Goal: Task Accomplishment & Management: Manage account settings

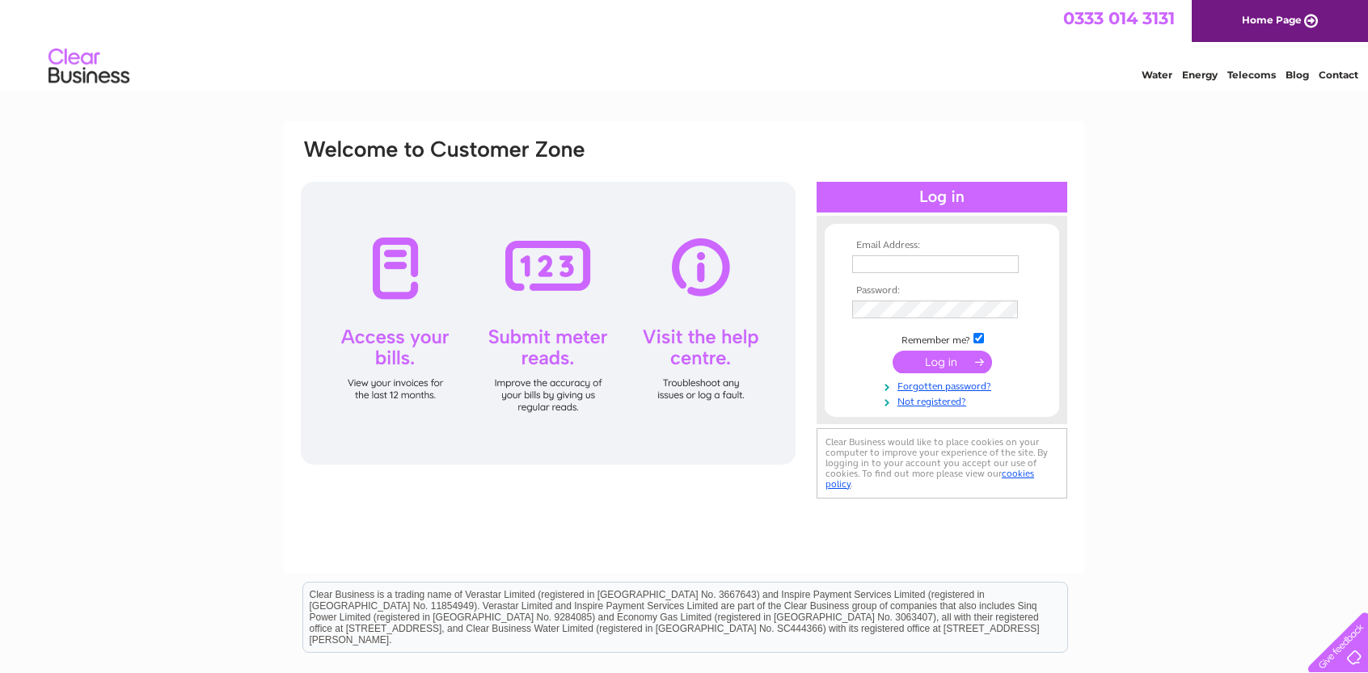
type input "[EMAIL_ADDRESS][DOMAIN_NAME]"
click at [939, 358] on input "submit" at bounding box center [941, 362] width 99 height 23
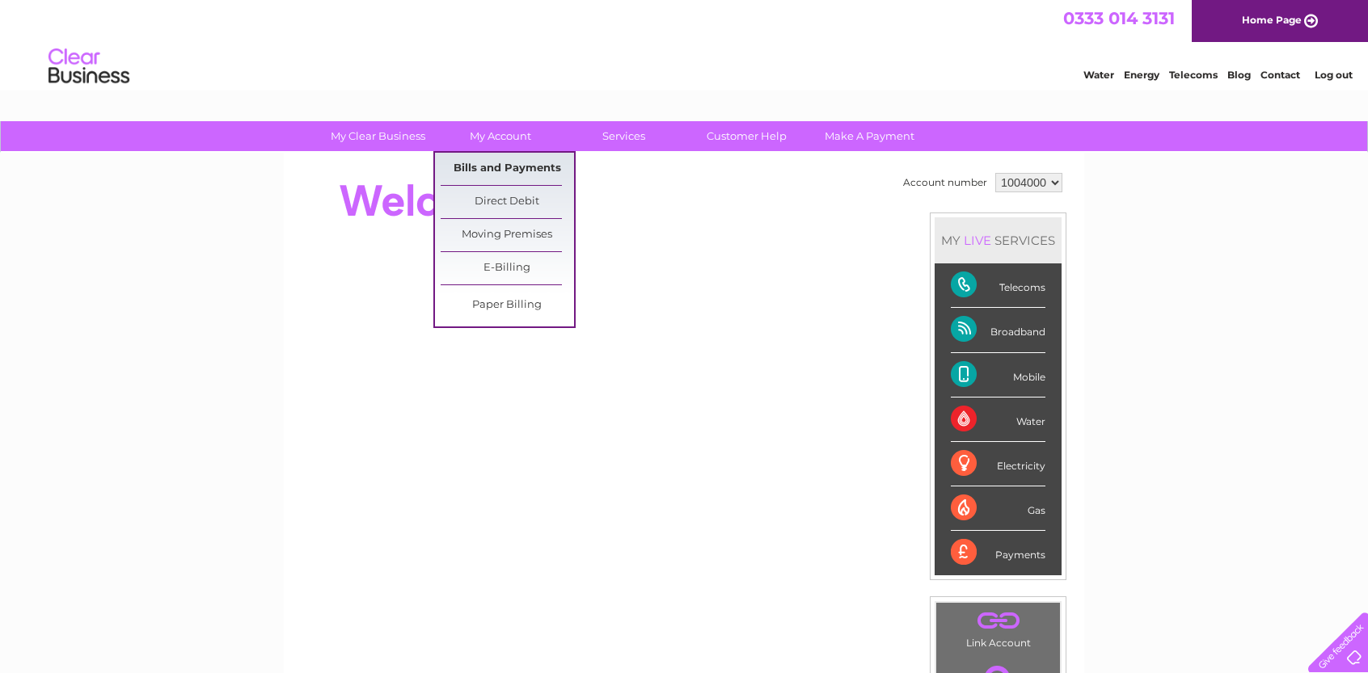
click at [480, 164] on link "Bills and Payments" at bounding box center [507, 169] width 133 height 32
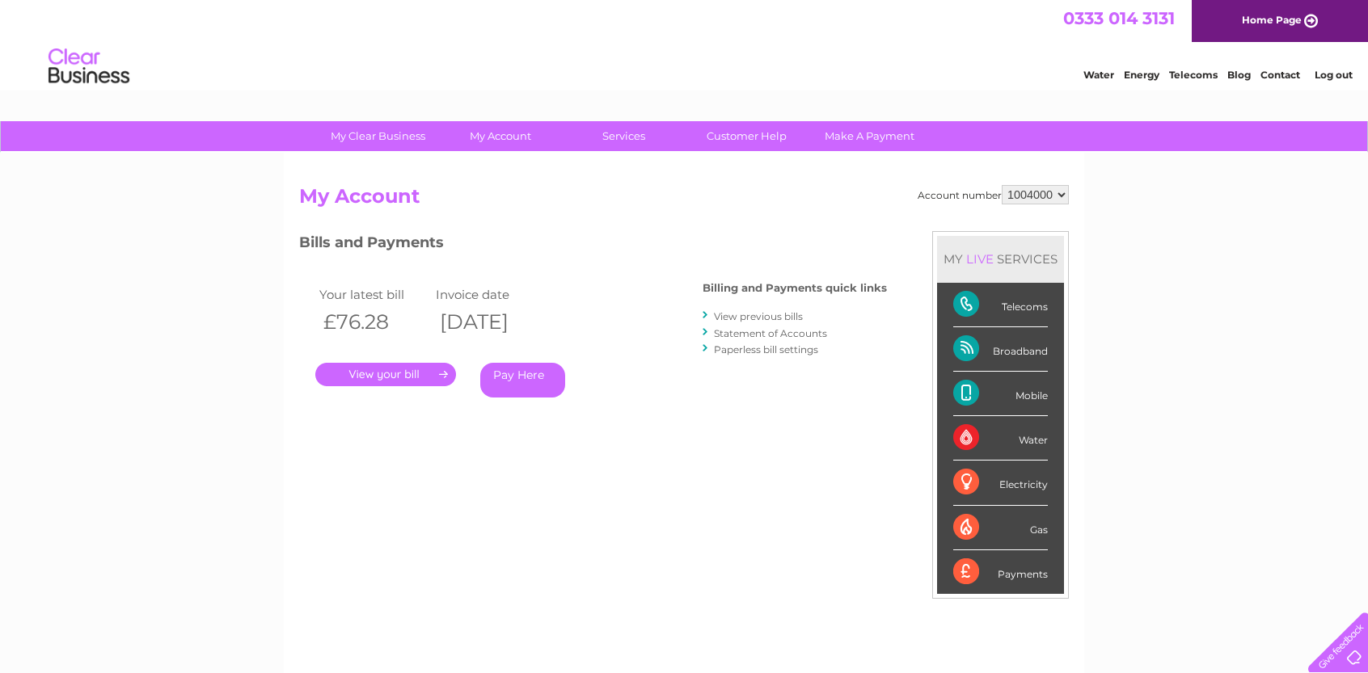
click at [387, 370] on link "." at bounding box center [385, 374] width 141 height 23
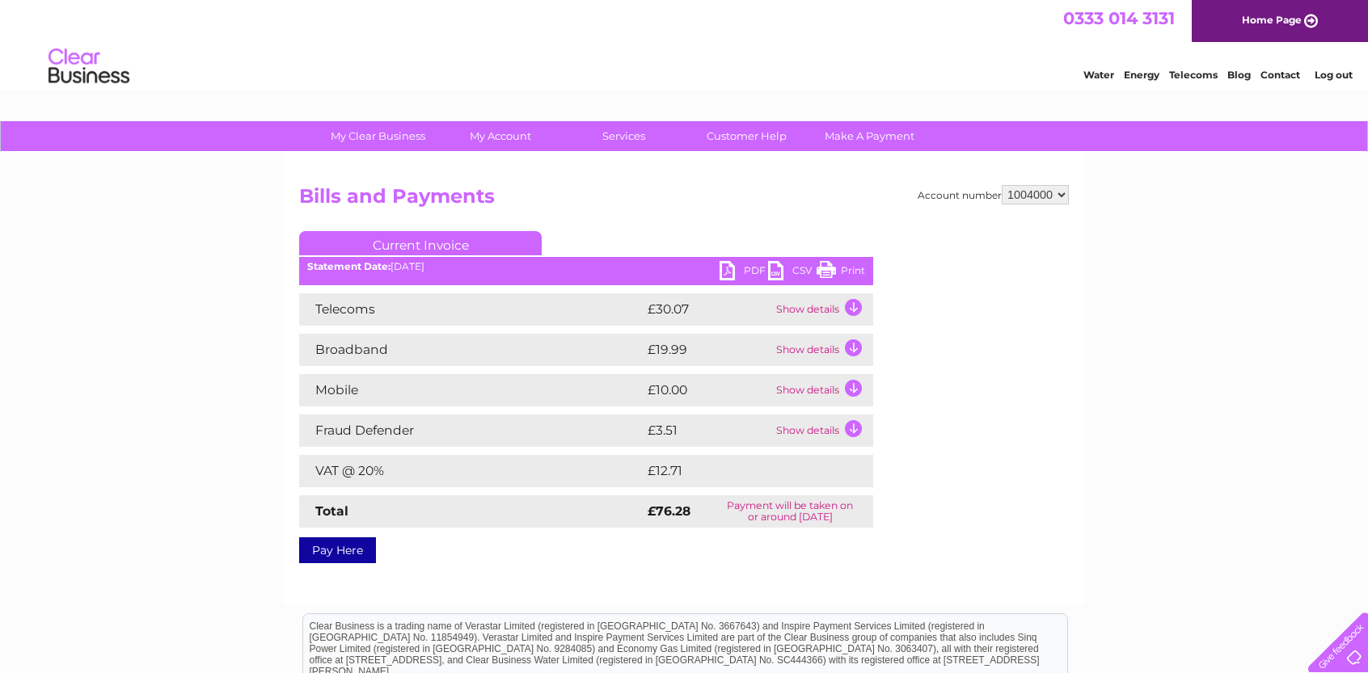
click at [855, 303] on td "Show details" at bounding box center [822, 309] width 101 height 32
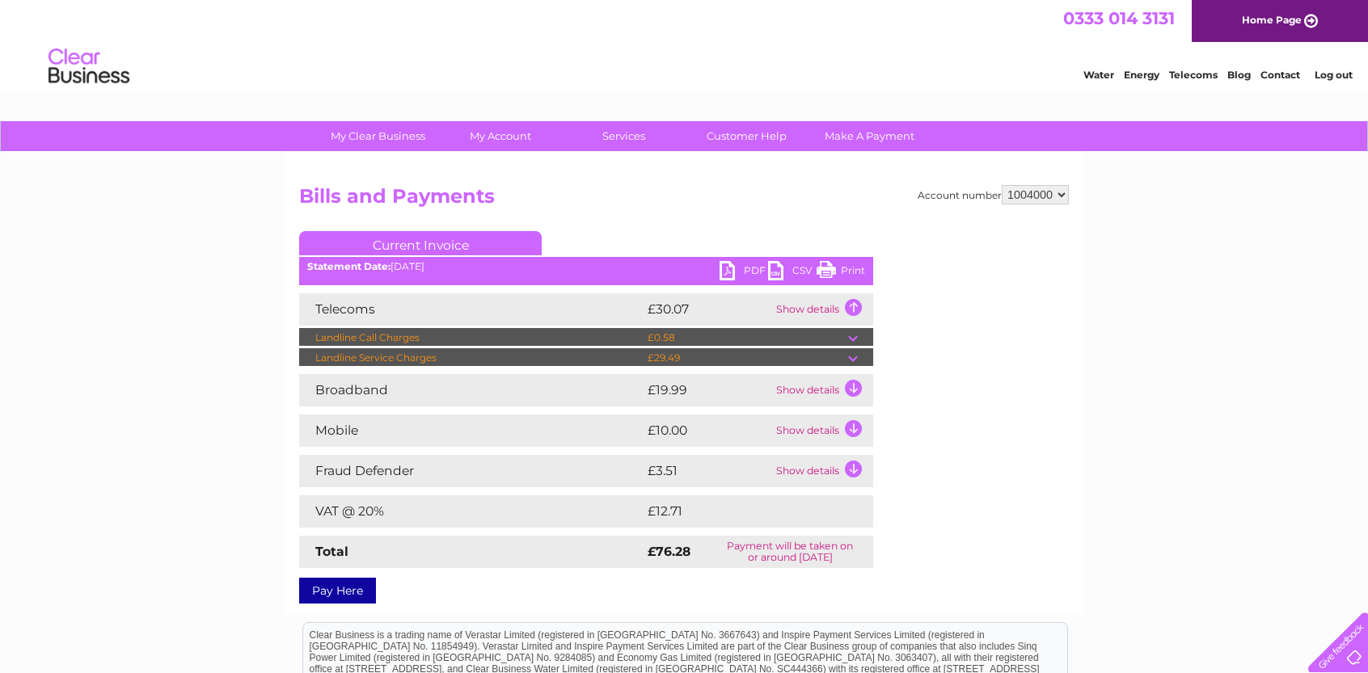
click at [852, 386] on td "Show details" at bounding box center [822, 390] width 101 height 32
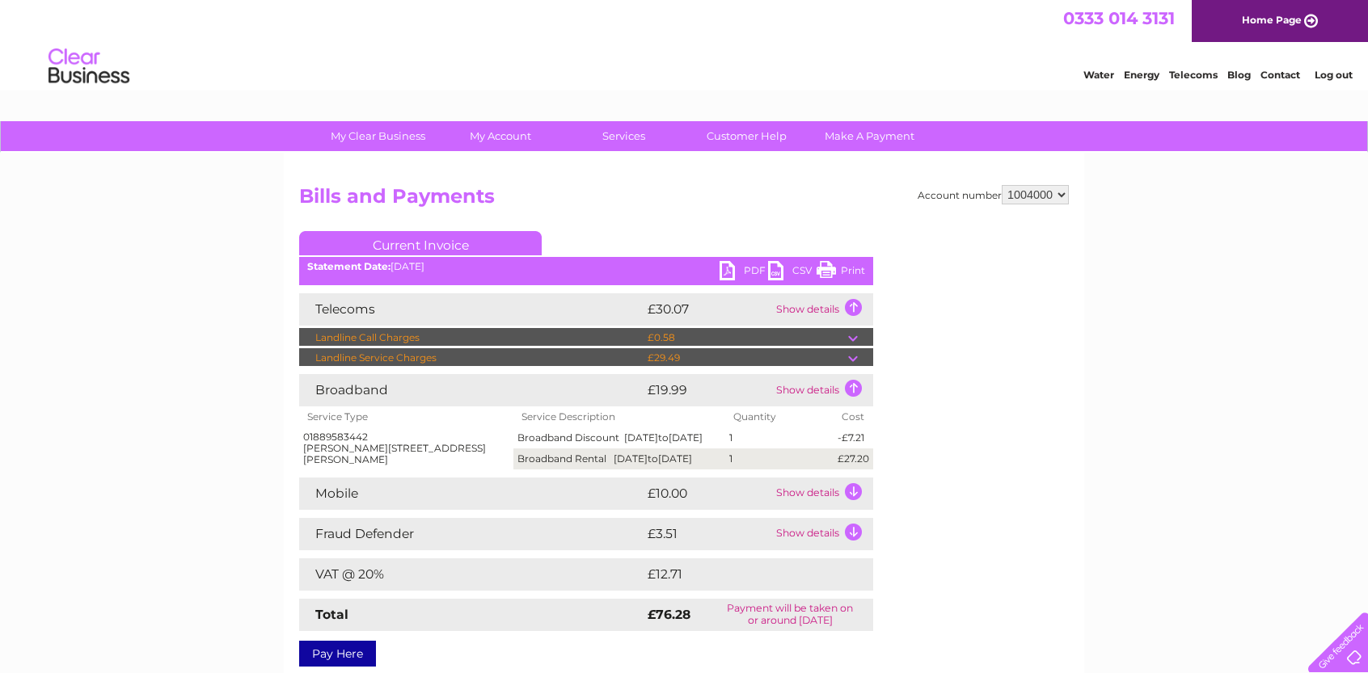
click at [852, 510] on td "Show details" at bounding box center [822, 494] width 101 height 32
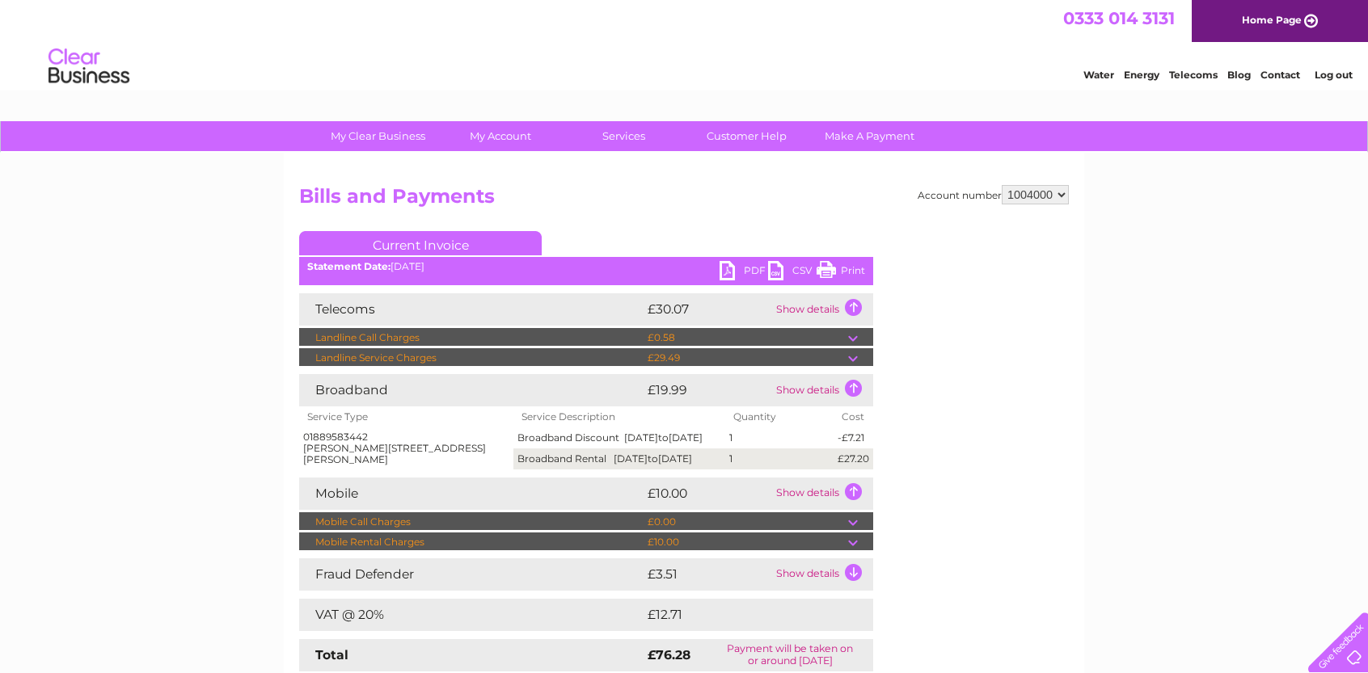
click at [854, 589] on td "Show details" at bounding box center [822, 575] width 101 height 32
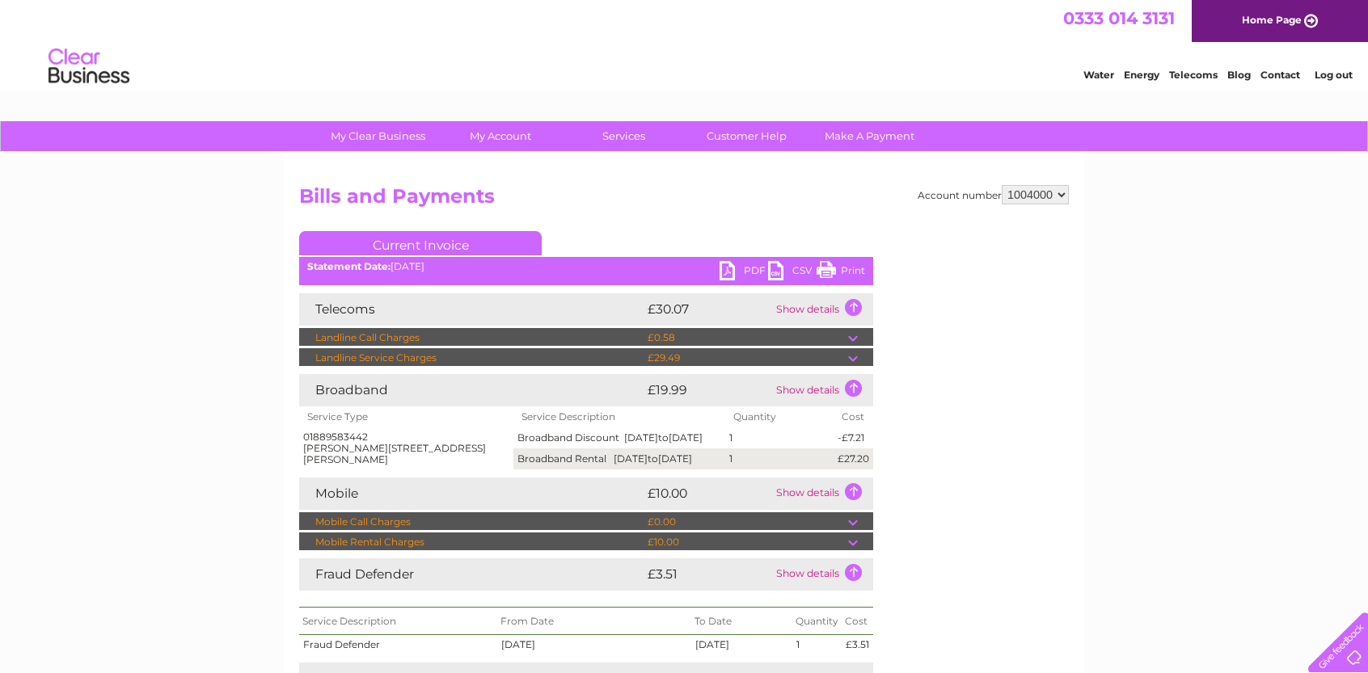
click at [848, 264] on link "Print" at bounding box center [840, 272] width 49 height 23
